Goal: Task Accomplishment & Management: Complete application form

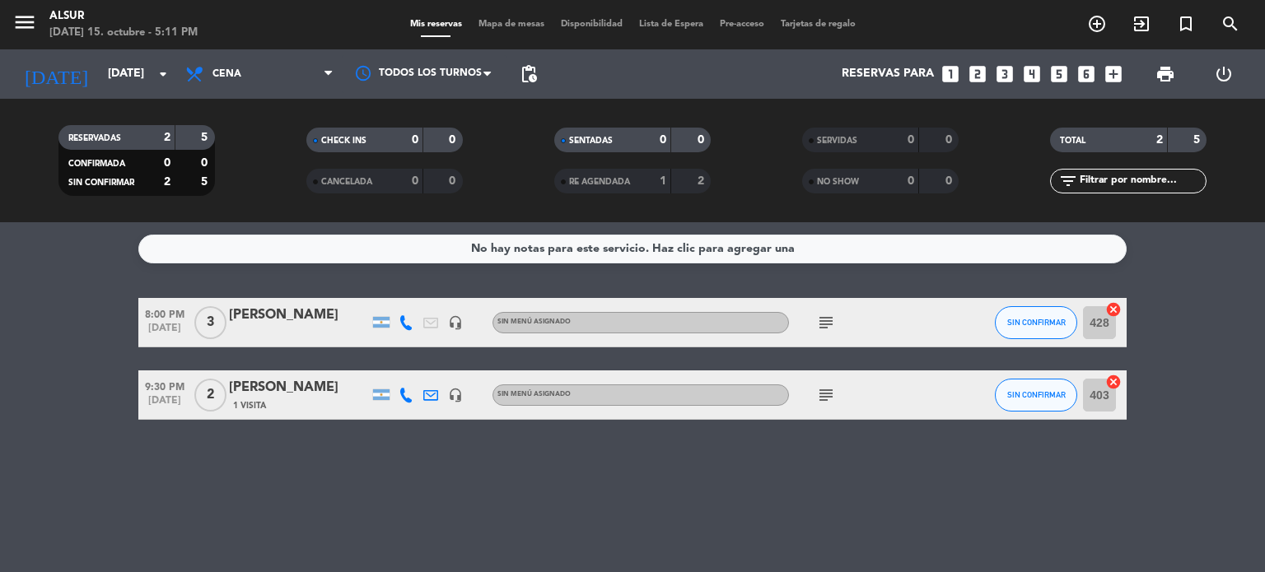
click at [1011, 70] on icon "looks_3" at bounding box center [1004, 73] width 21 height 21
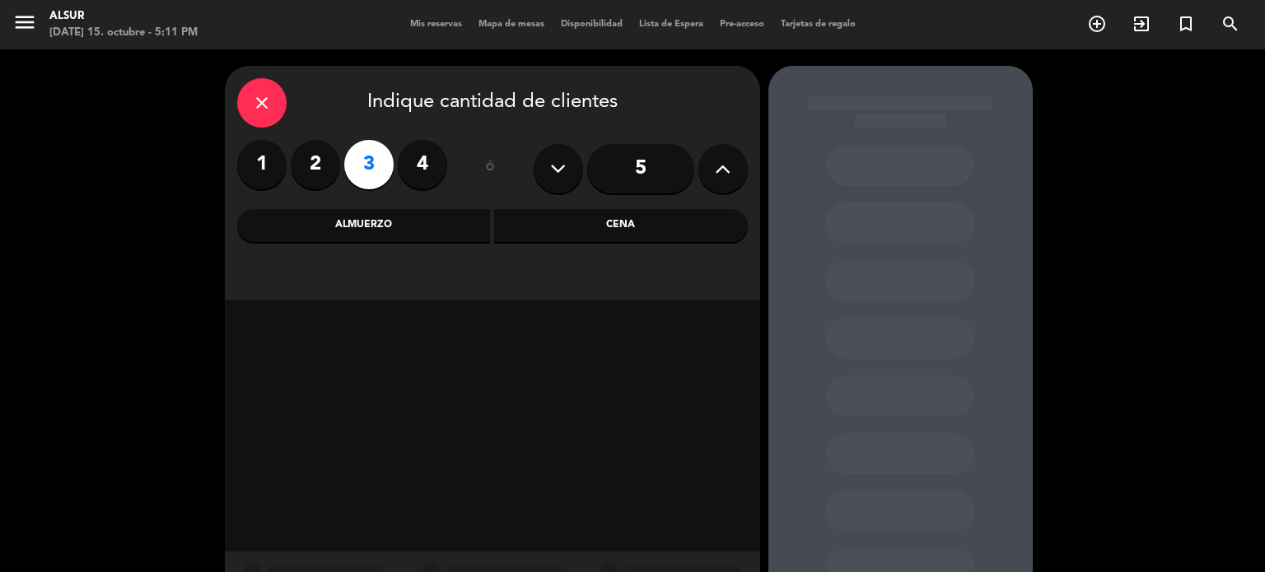
click at [648, 235] on div "Cena" at bounding box center [621, 225] width 254 height 33
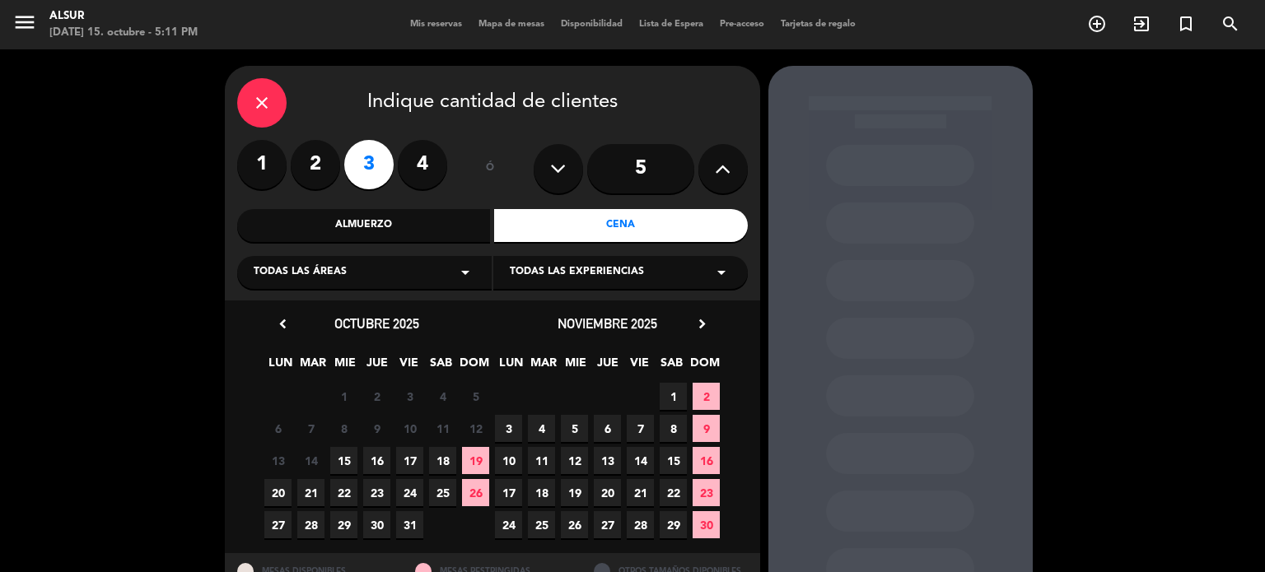
click at [345, 467] on span "15" at bounding box center [343, 460] width 27 height 27
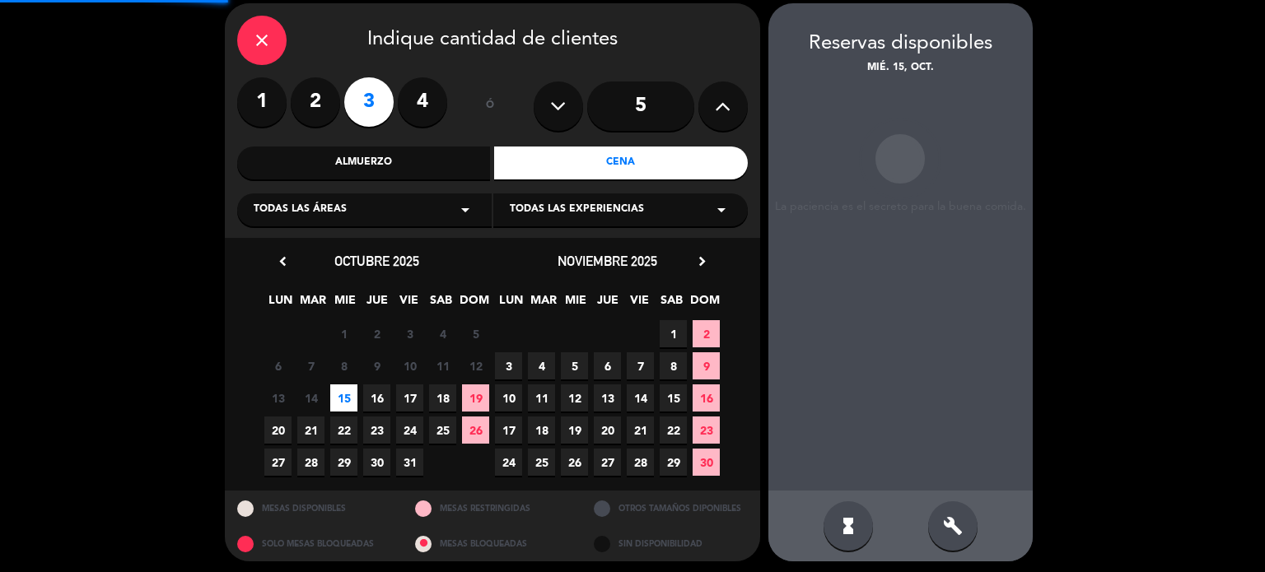
scroll to position [66, 0]
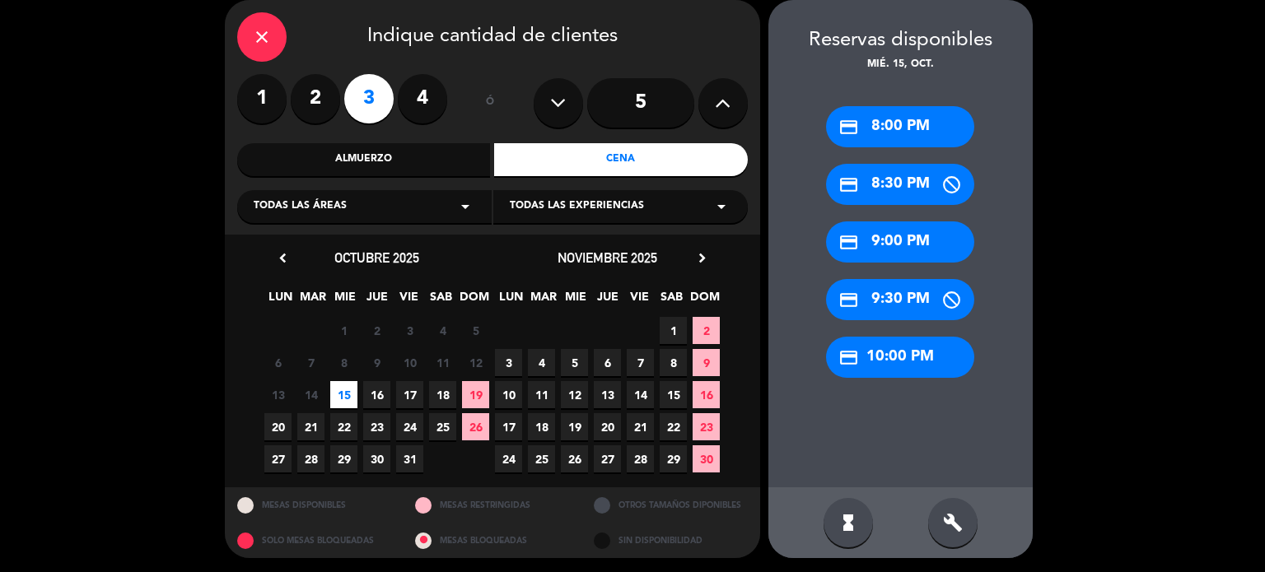
click at [885, 245] on div "credit_card 9:00 PM" at bounding box center [900, 241] width 148 height 41
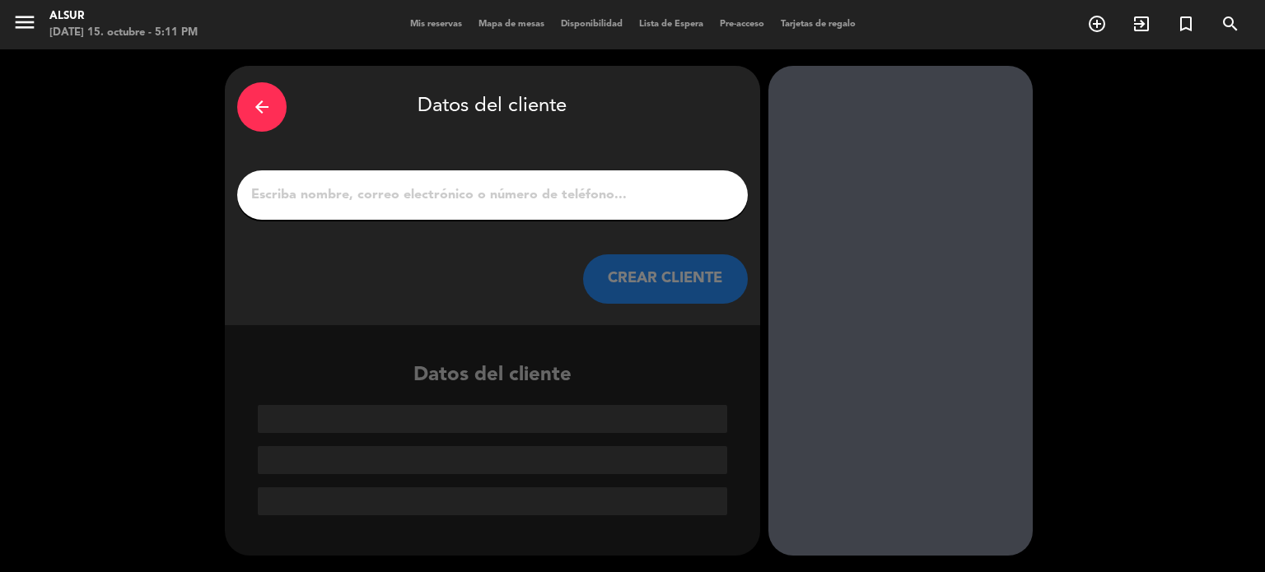
click at [553, 193] on input "1" at bounding box center [492, 195] width 486 height 23
paste input "[URL][DOMAIN_NAME]"
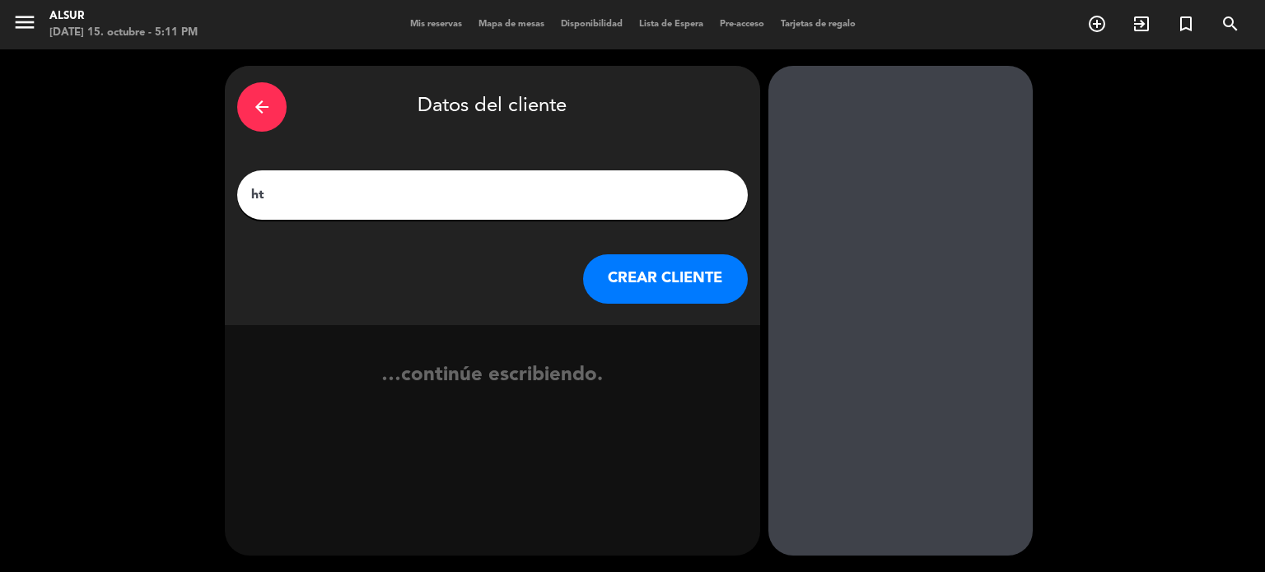
type input "h"
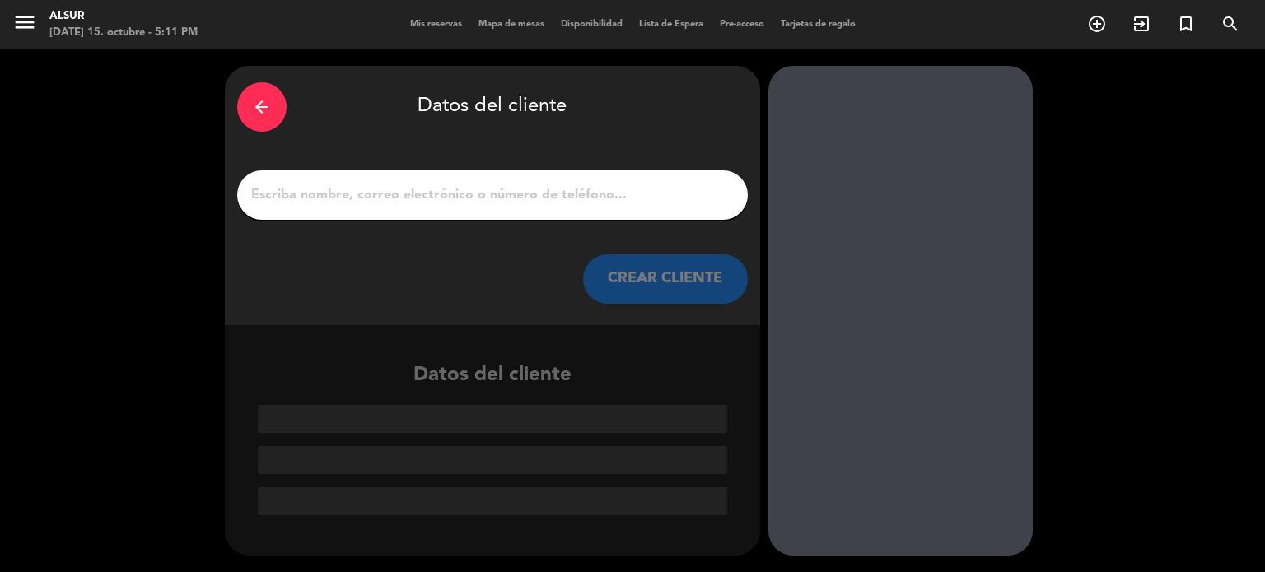
click at [360, 197] on input "1" at bounding box center [492, 195] width 486 height 23
paste input "[PERSON_NAME]"
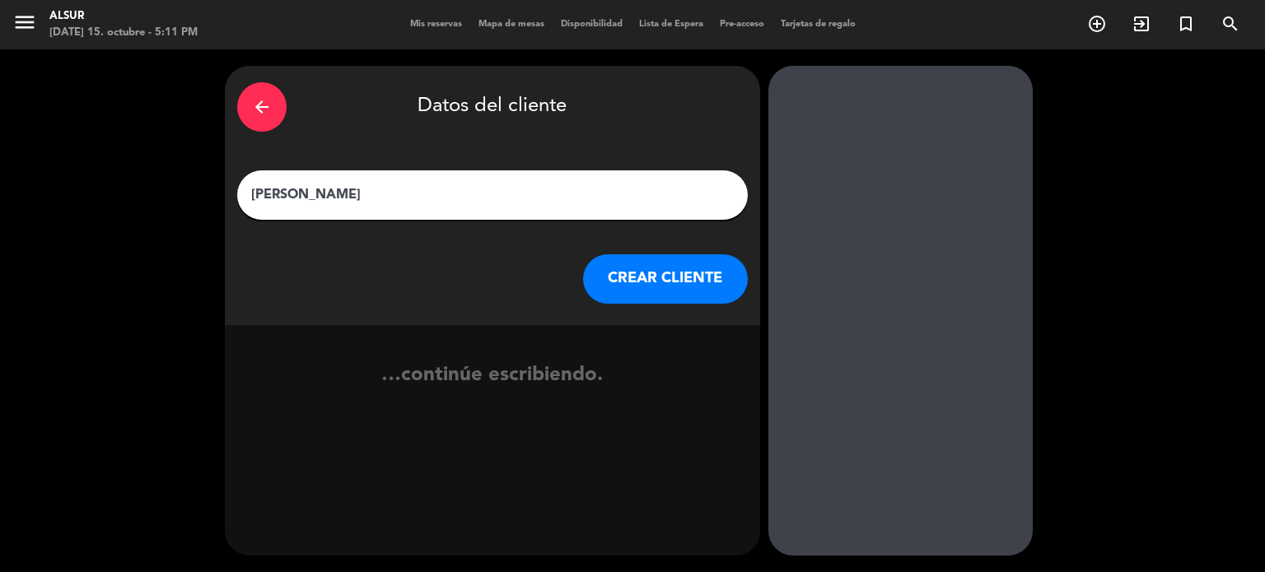
type input "[PERSON_NAME]"
click at [614, 281] on button "CREAR CLIENTE" at bounding box center [665, 278] width 165 height 49
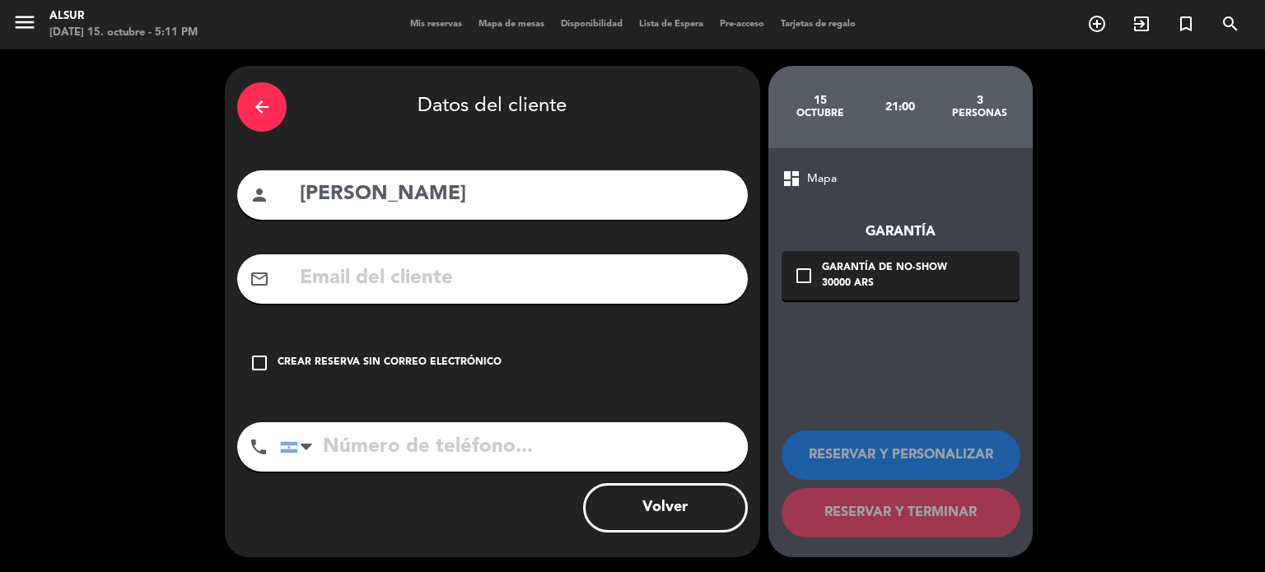
click at [331, 295] on input "text" at bounding box center [516, 279] width 437 height 34
click at [533, 285] on input "text" at bounding box center [516, 279] width 437 height 34
paste input "[PERSON_NAME][EMAIL_ADDRESS][PERSON_NAME][DOMAIN_NAME]"
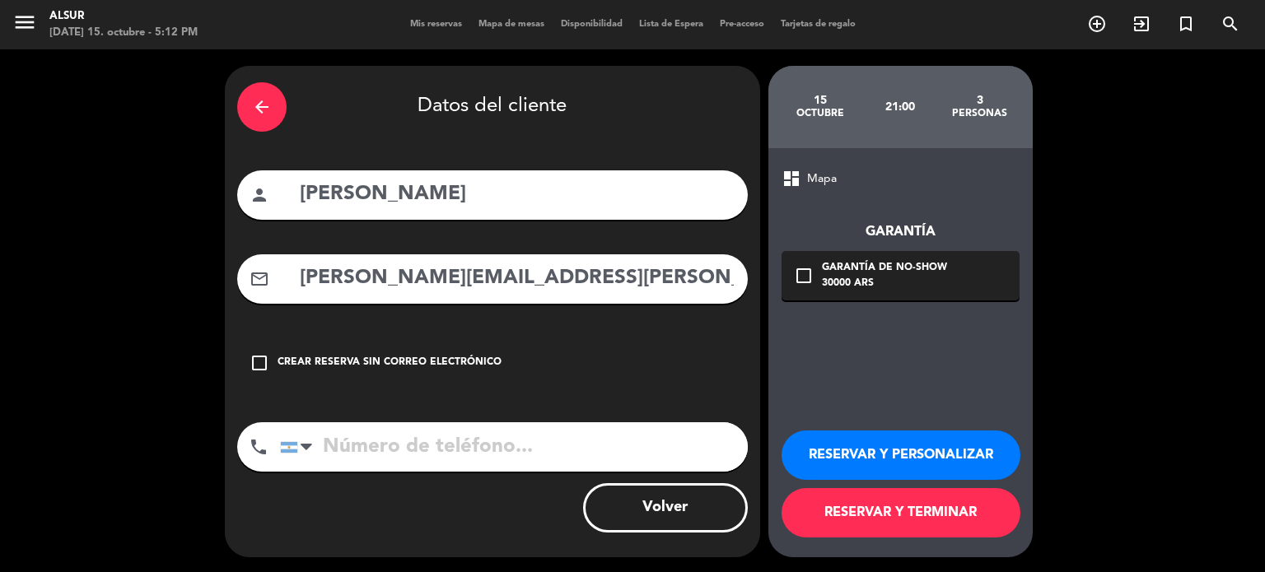
type input "[PERSON_NAME][EMAIL_ADDRESS][PERSON_NAME][DOMAIN_NAME]"
click at [380, 460] on input "tel" at bounding box center [514, 446] width 468 height 49
click at [410, 440] on input "tel" at bounding box center [514, 446] width 468 height 49
paste input "[PHONE_NUMBER]"
type input "[PHONE_NUMBER]"
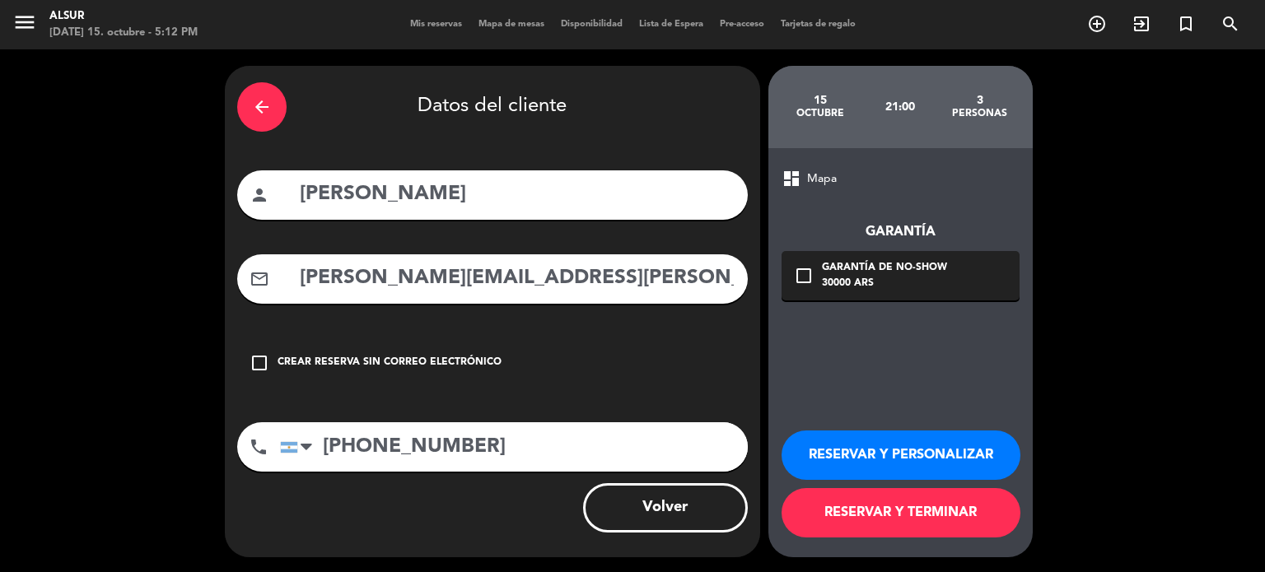
click at [907, 520] on button "RESERVAR Y TERMINAR" at bounding box center [900, 512] width 239 height 49
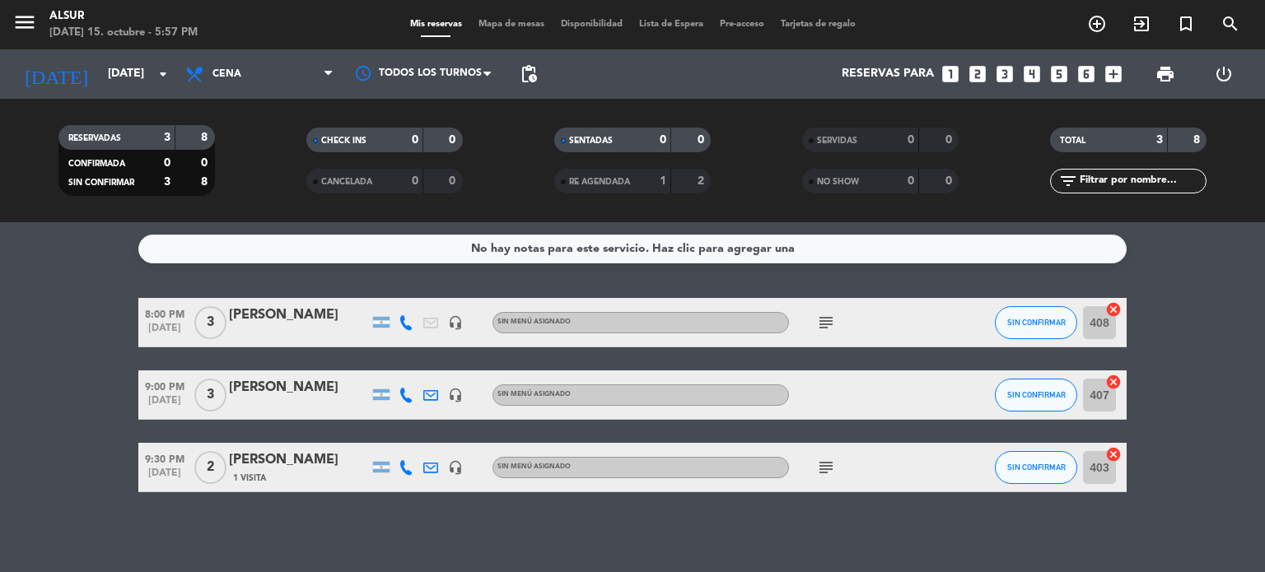
click at [982, 80] on icon "looks_two" at bounding box center [977, 73] width 21 height 21
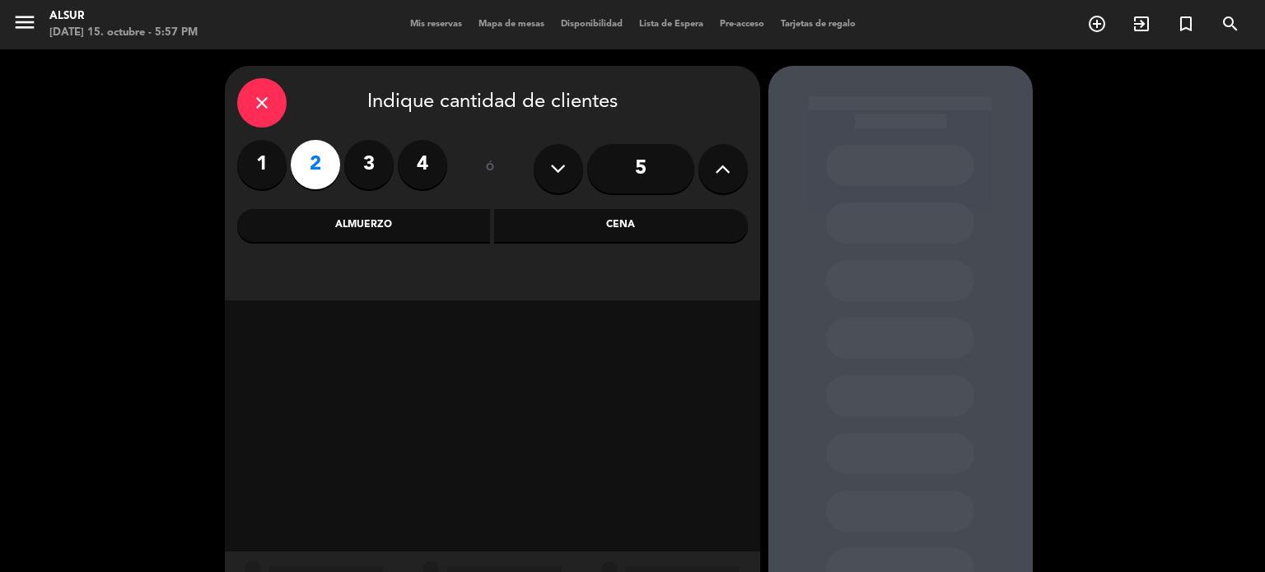
click at [662, 235] on div "Cena" at bounding box center [621, 225] width 254 height 33
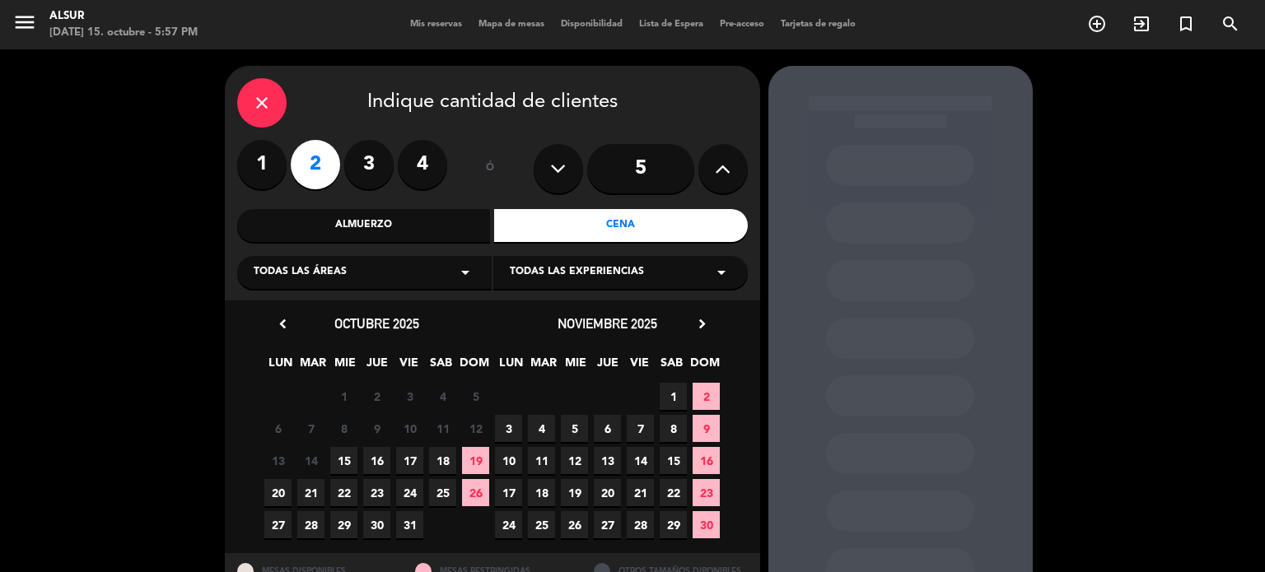
click at [342, 467] on span "15" at bounding box center [343, 460] width 27 height 27
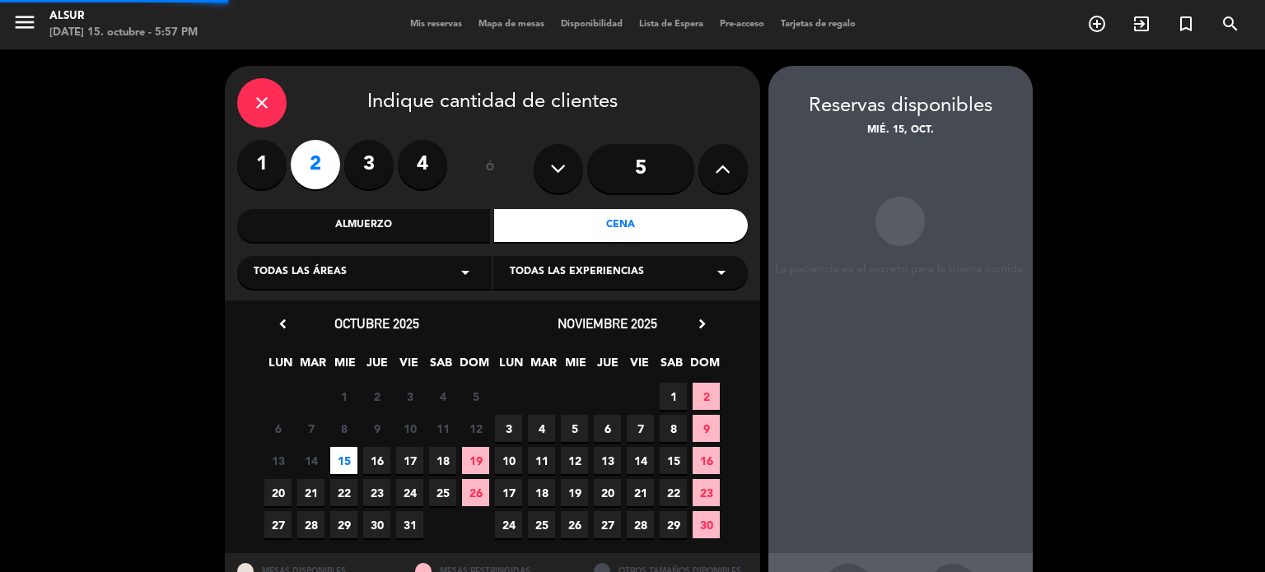
scroll to position [66, 0]
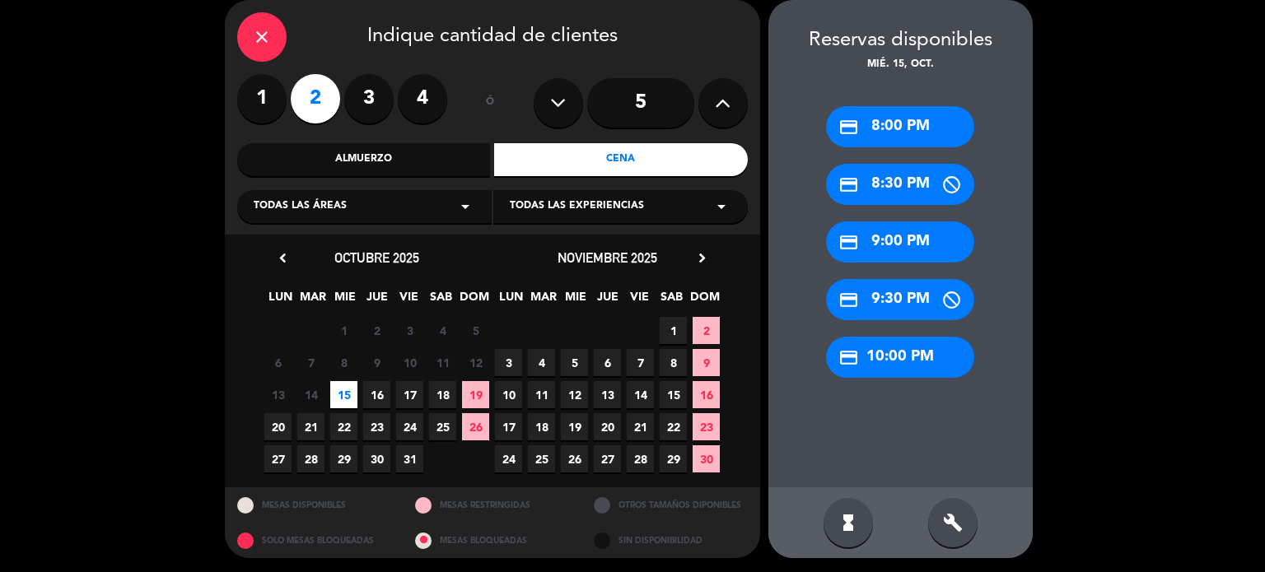
click at [262, 45] on icon "close" at bounding box center [262, 37] width 20 height 20
